Goal: Task Accomplishment & Management: Manage account settings

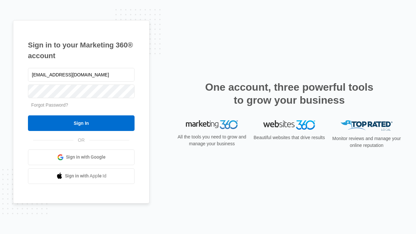
type input "[EMAIL_ADDRESS][DOMAIN_NAME]"
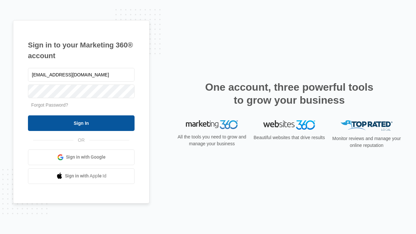
click at [81, 123] on input "Sign In" at bounding box center [81, 123] width 107 height 16
